Goal: Task Accomplishment & Management: Manage account settings

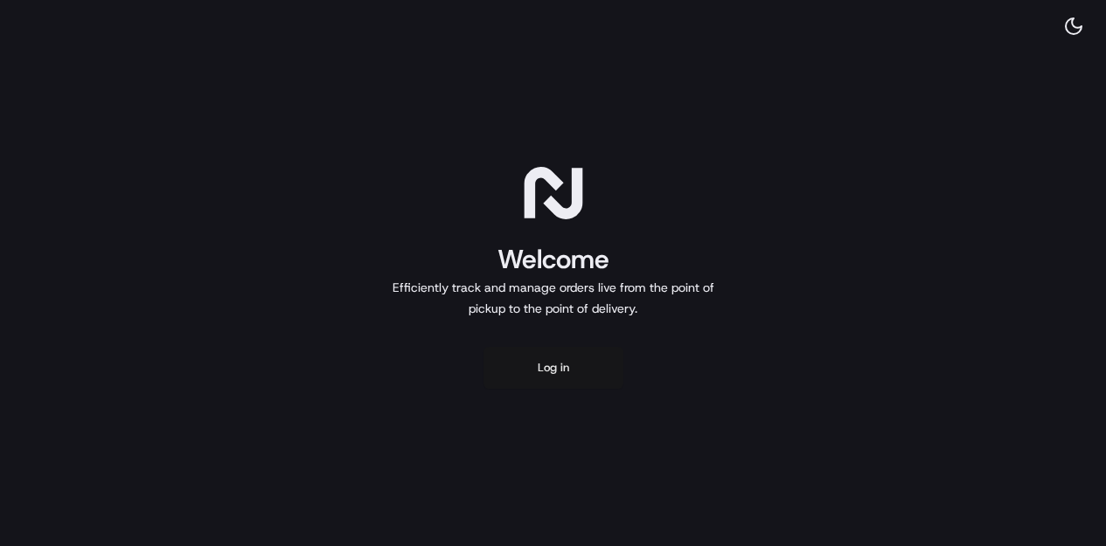
click at [586, 378] on button "Log in" at bounding box center [554, 368] width 140 height 42
click at [546, 372] on button "Log in" at bounding box center [554, 368] width 140 height 42
